Goal: Task Accomplishment & Management: Complete application form

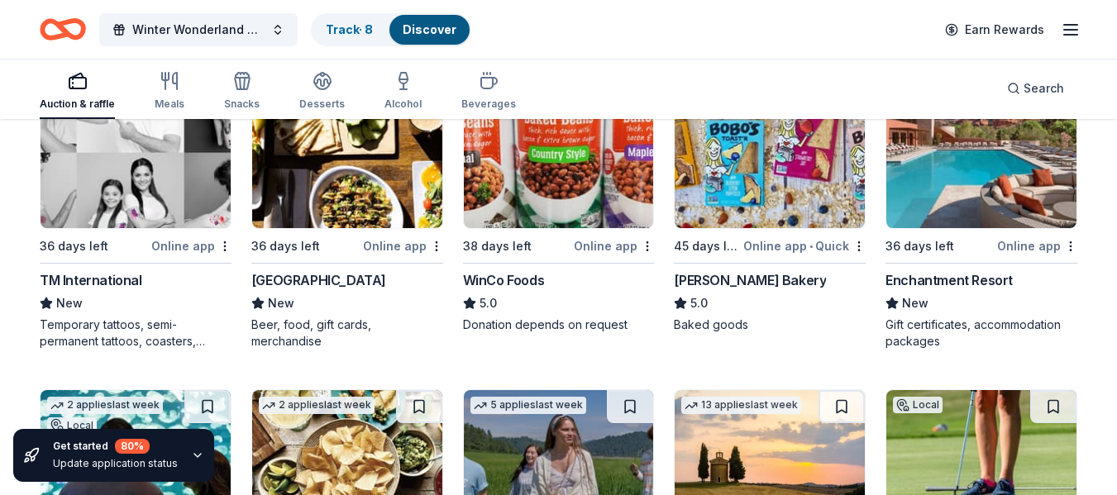
scroll to position [2480, 0]
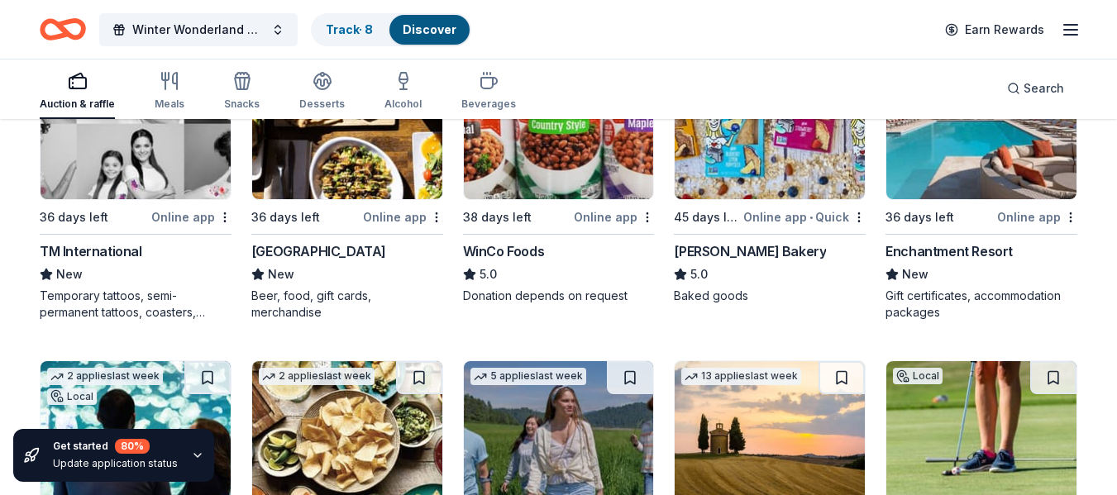
click at [337, 150] on img at bounding box center [347, 120] width 190 height 157
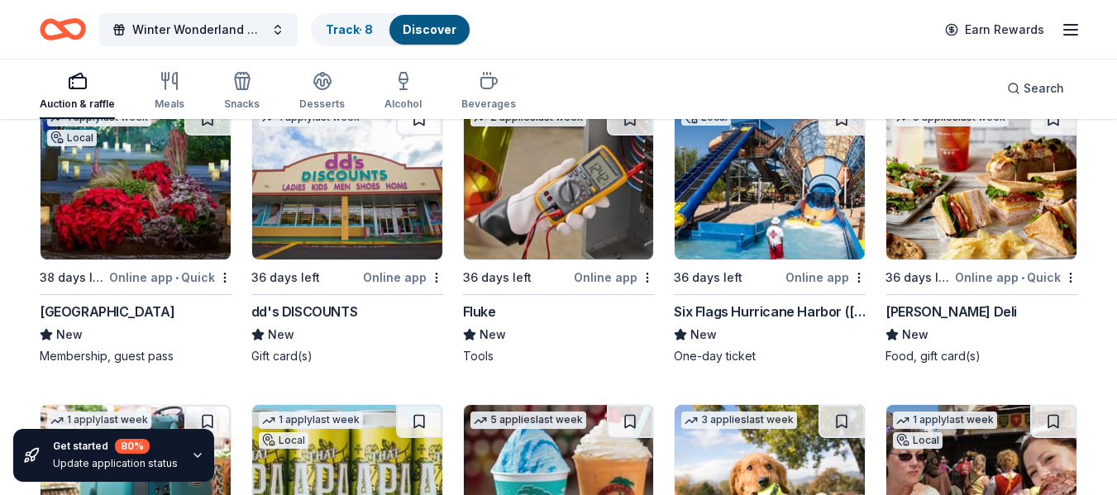
scroll to position [5304, 0]
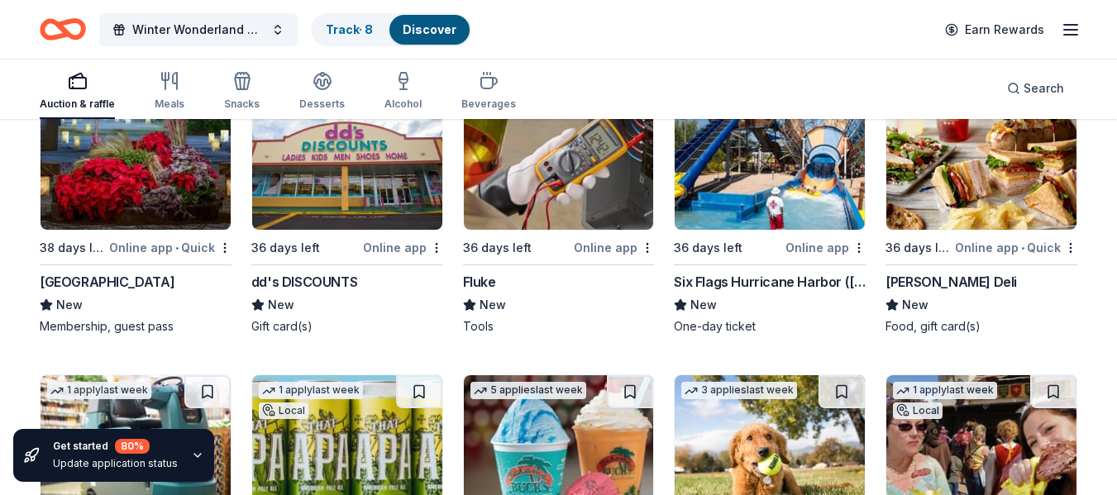
click at [593, 176] on img at bounding box center [559, 151] width 190 height 157
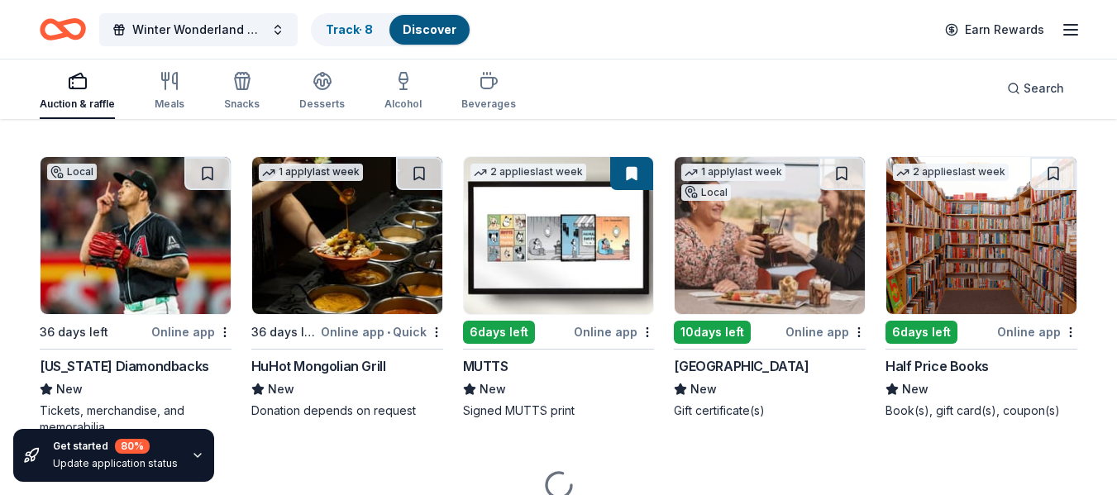
scroll to position [6174, 0]
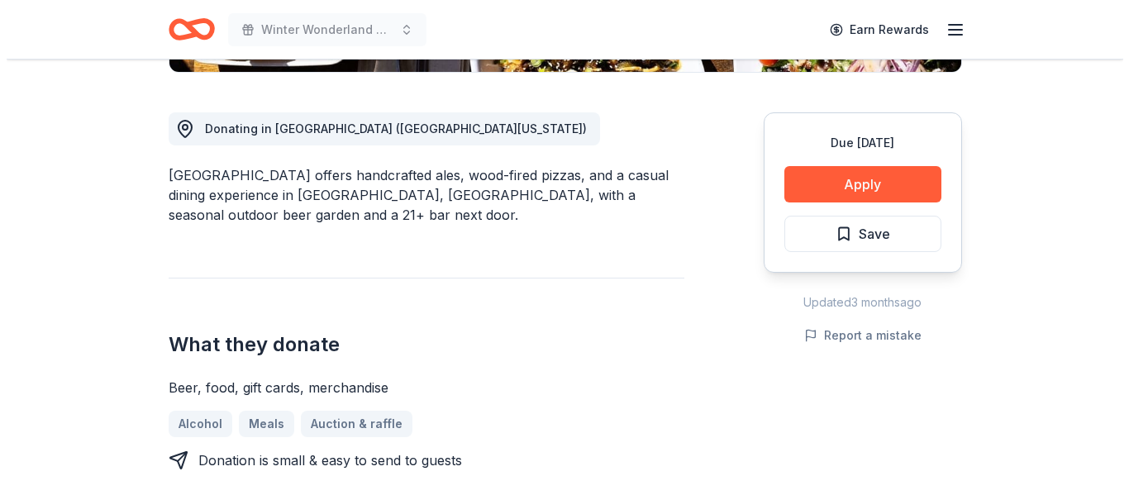
scroll to position [579, 0]
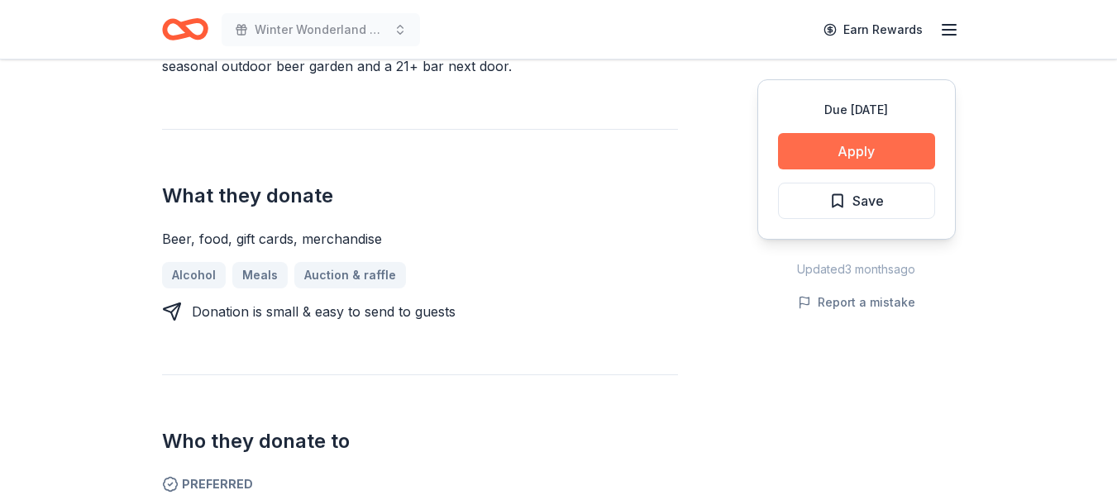
click at [832, 150] on button "Apply" at bounding box center [856, 151] width 157 height 36
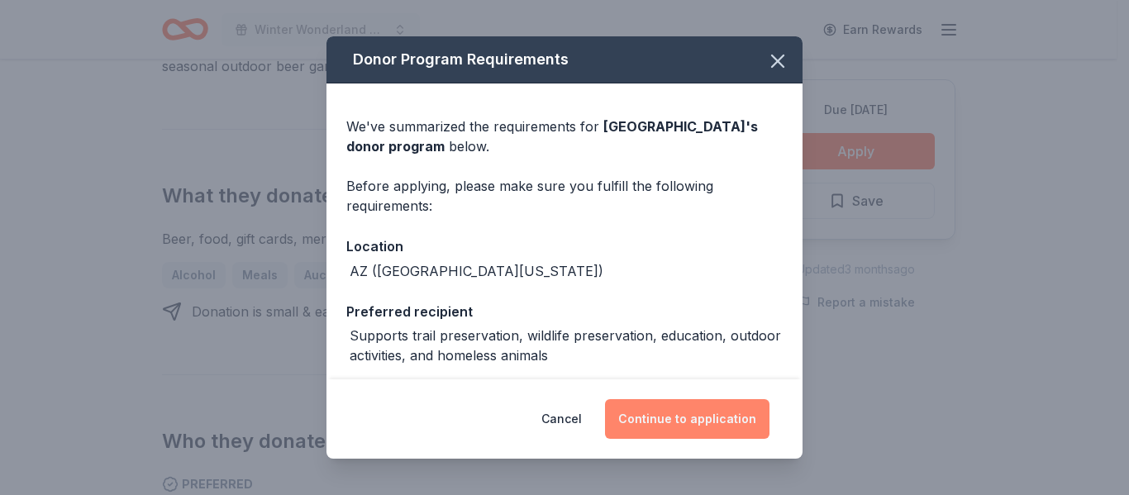
click at [665, 426] on button "Continue to application" at bounding box center [687, 419] width 164 height 40
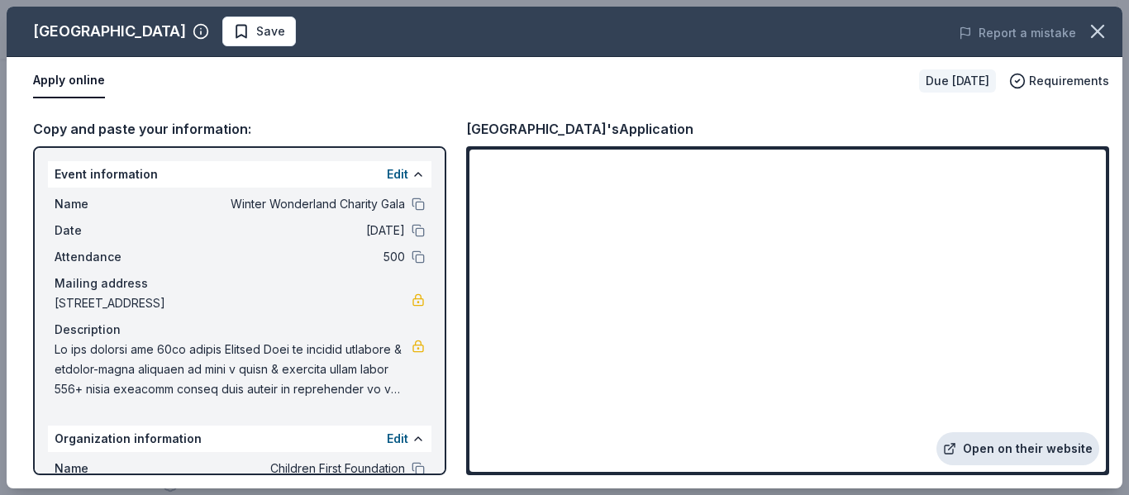
click at [1012, 446] on link "Open on their website" at bounding box center [1017, 448] width 163 height 33
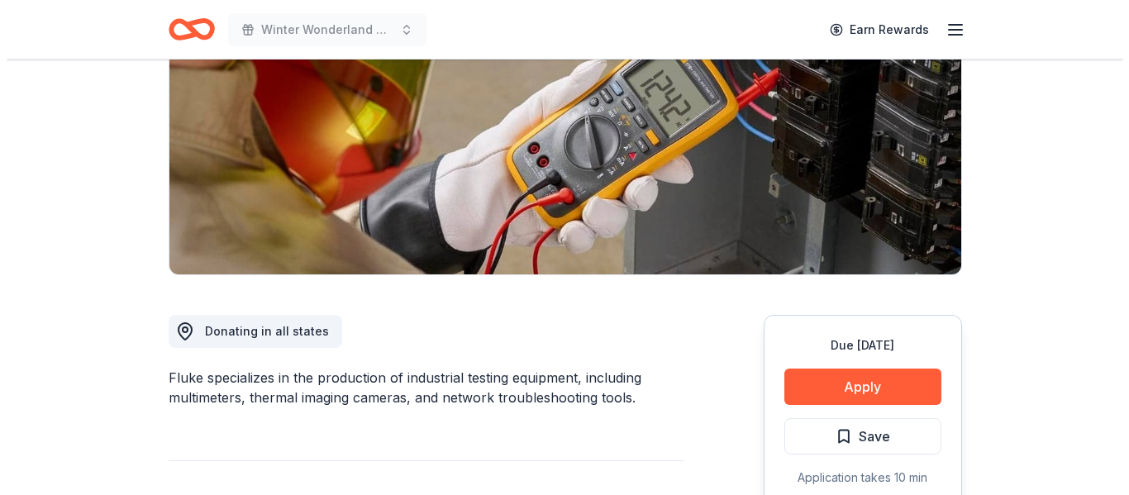
scroll to position [331, 0]
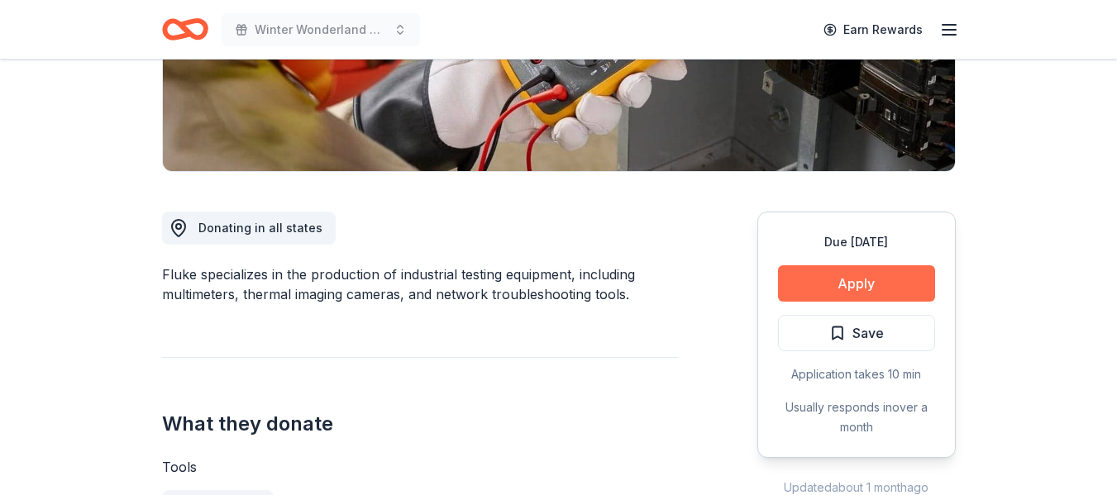
click at [830, 284] on button "Apply" at bounding box center [856, 283] width 157 height 36
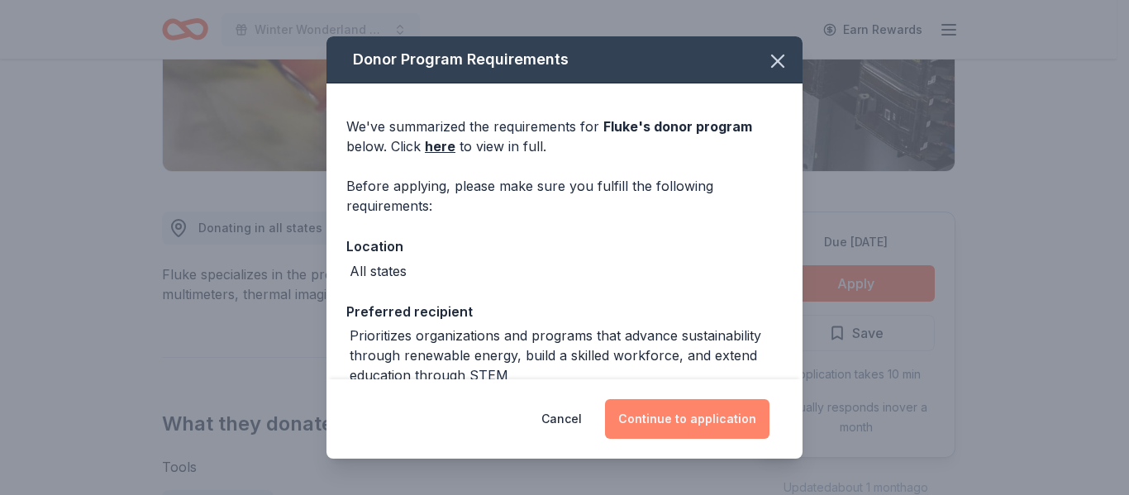
click at [722, 422] on button "Continue to application" at bounding box center [687, 419] width 164 height 40
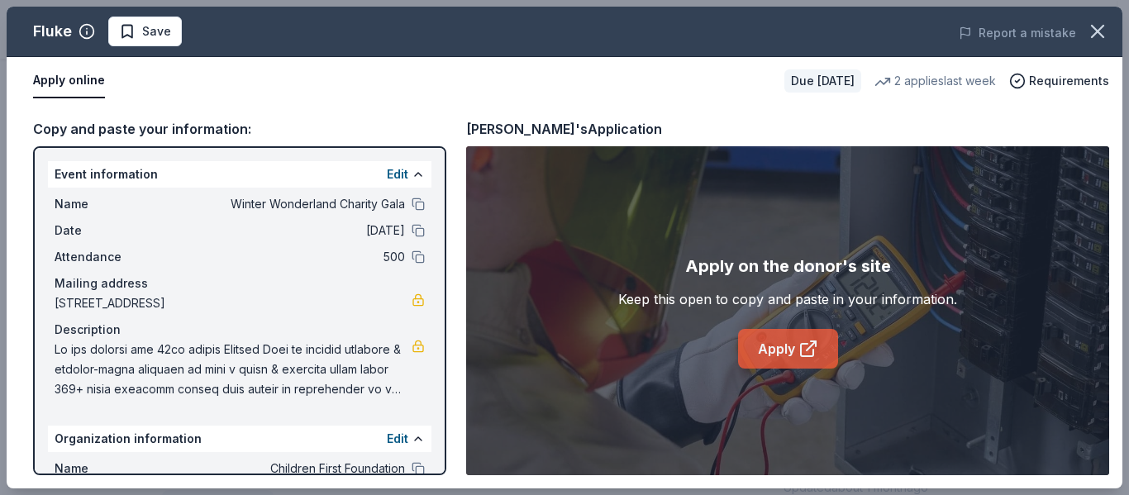
click at [798, 346] on icon at bounding box center [808, 349] width 20 height 20
